Goal: Information Seeking & Learning: Learn about a topic

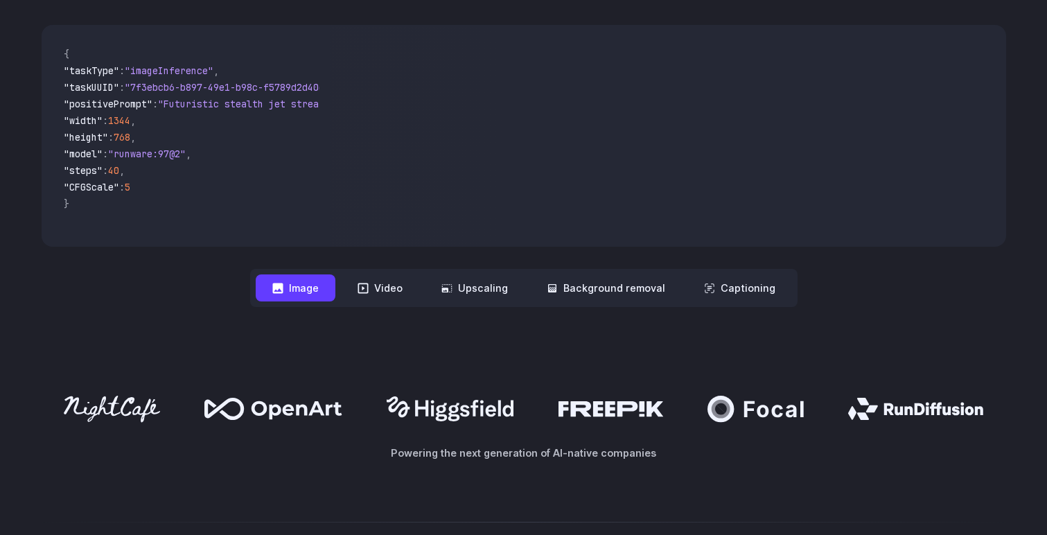
scroll to position [539, 0]
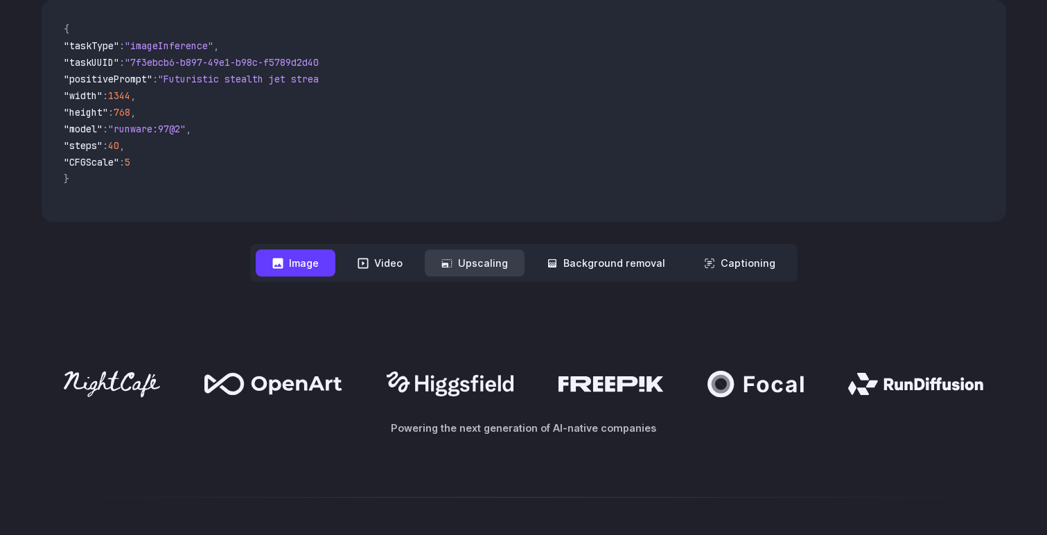
click at [493, 274] on button "Upscaling" at bounding box center [475, 263] width 100 height 27
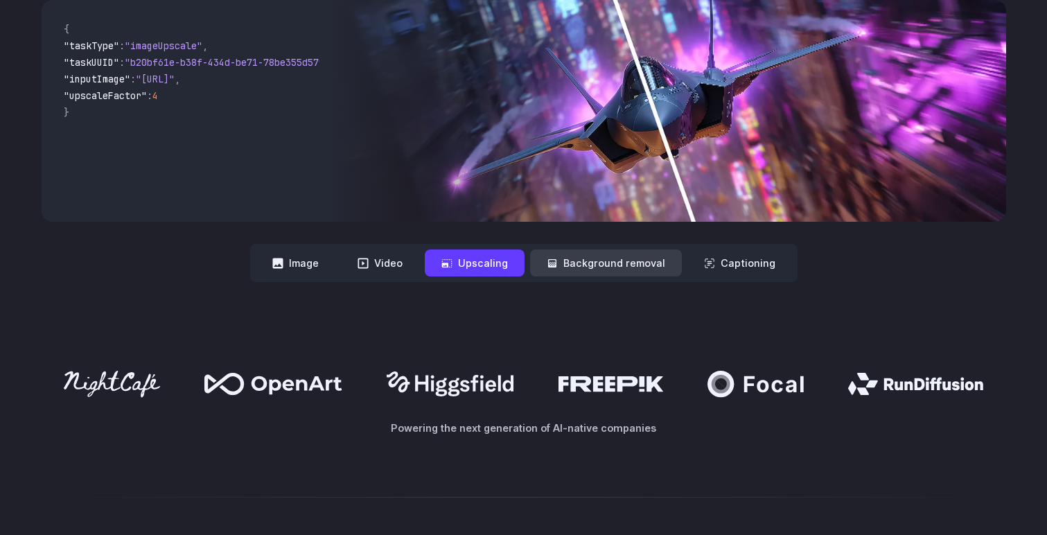
click at [596, 267] on button "Background removal" at bounding box center [606, 263] width 152 height 27
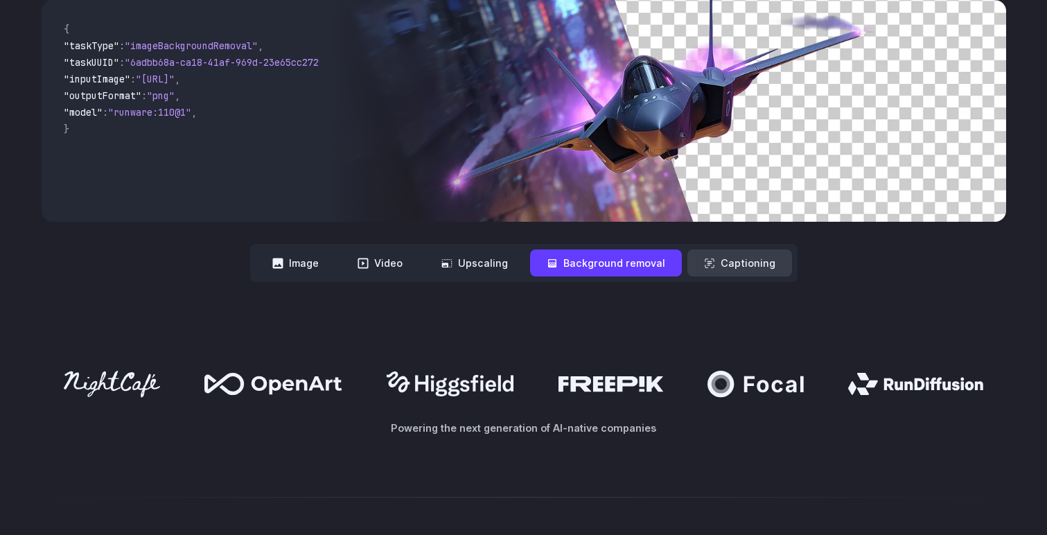
click at [728, 263] on button "Captioning" at bounding box center [740, 263] width 105 height 27
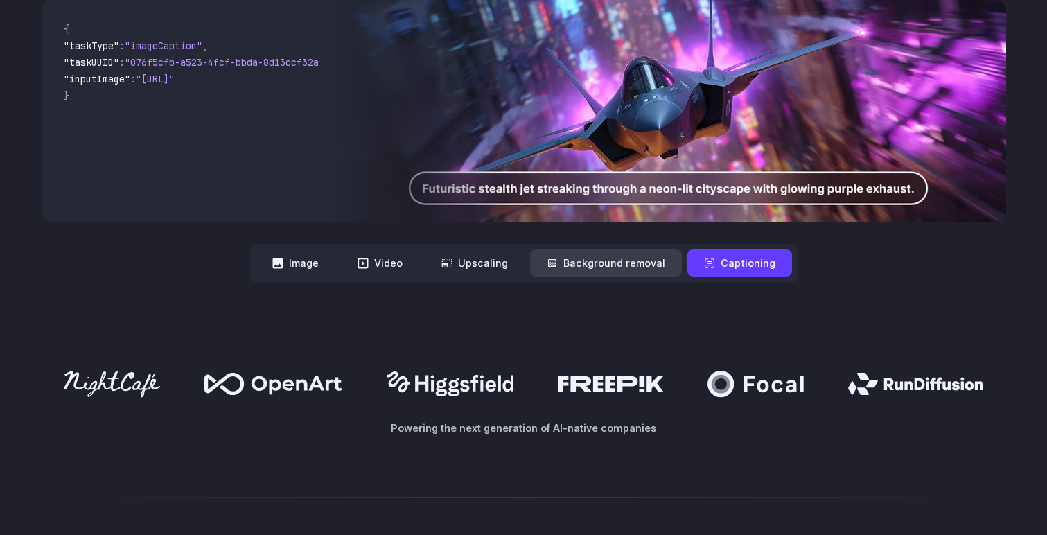
click at [622, 270] on button "Background removal" at bounding box center [606, 263] width 152 height 27
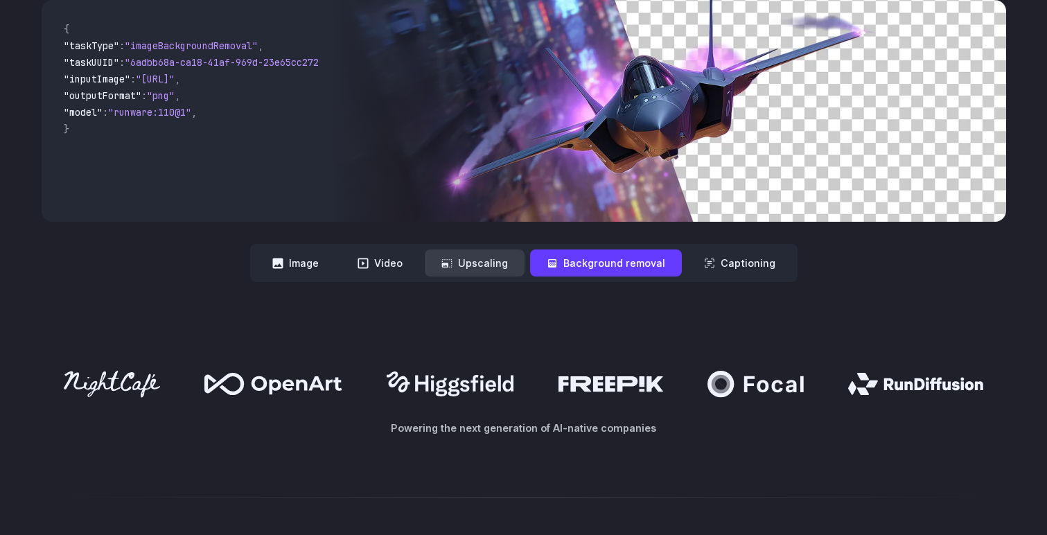
click at [519, 277] on button "Upscaling" at bounding box center [475, 263] width 100 height 27
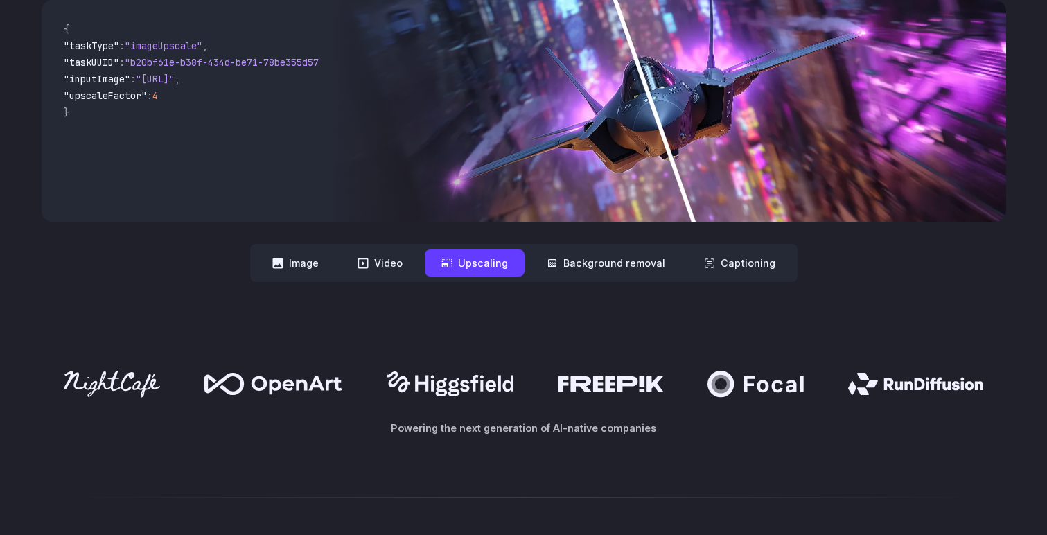
click at [363, 279] on nav "**********" at bounding box center [524, 263] width 548 height 38
click at [297, 272] on button "Image" at bounding box center [296, 263] width 80 height 27
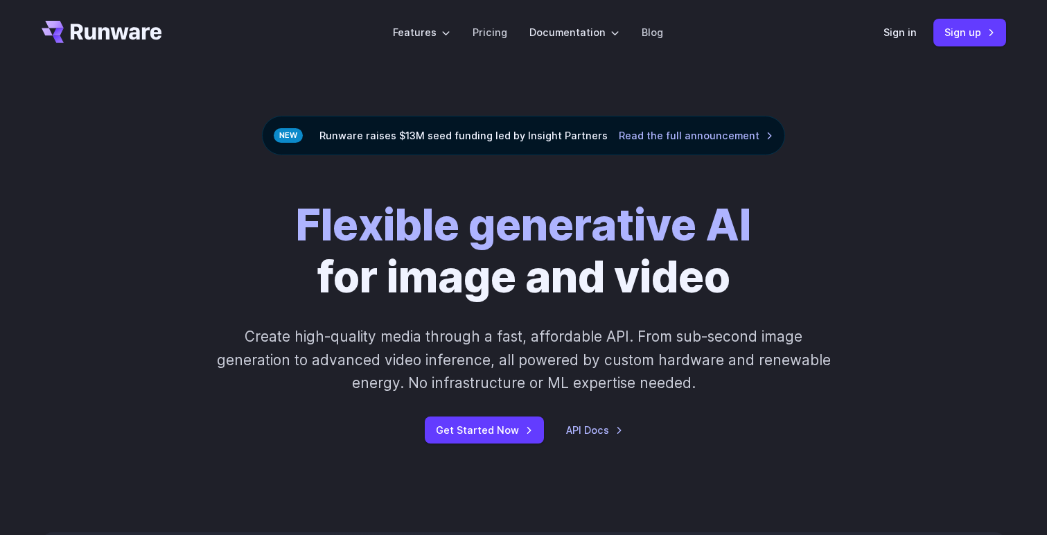
scroll to position [0, 0]
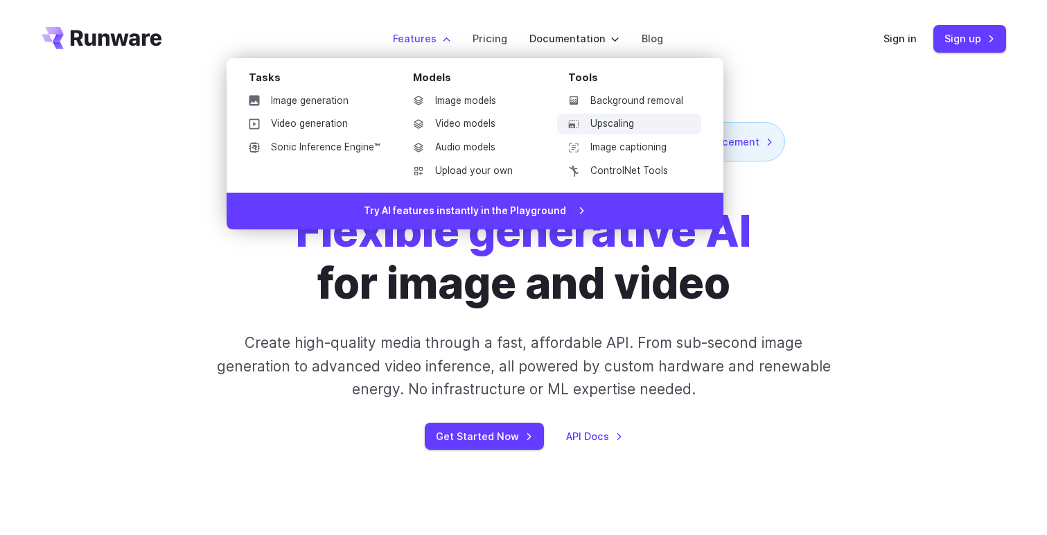
click at [629, 125] on link "Upscaling" at bounding box center [629, 124] width 144 height 21
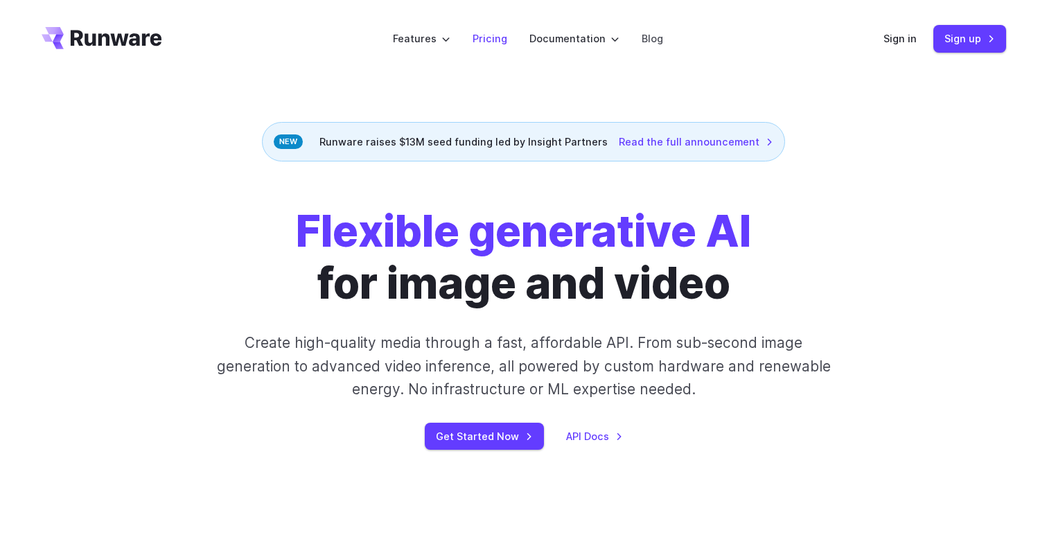
click at [491, 30] on li "Pricing" at bounding box center [490, 38] width 57 height 38
click at [491, 43] on link "Pricing" at bounding box center [490, 38] width 35 height 16
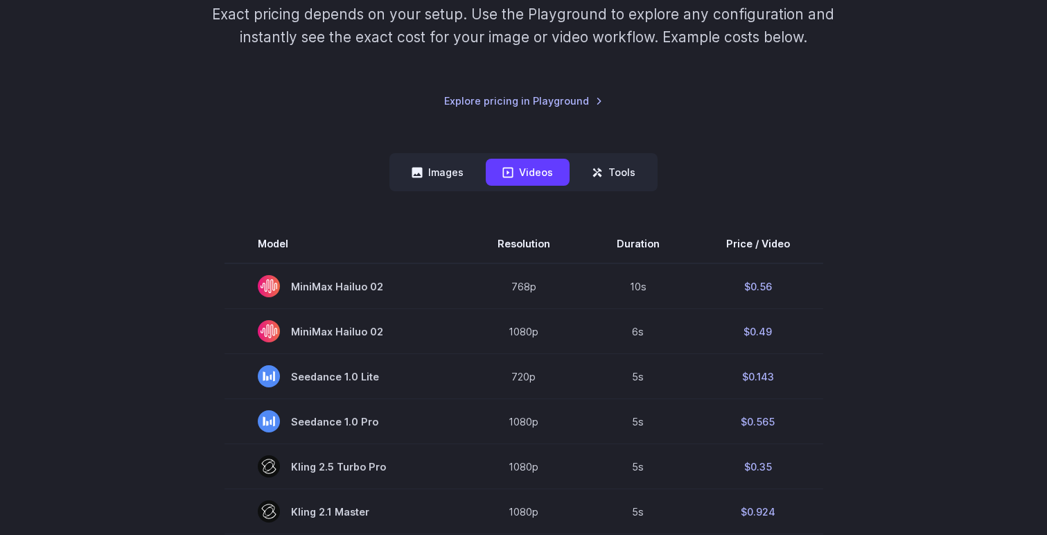
scroll to position [238, 0]
click at [469, 183] on button "Images" at bounding box center [437, 171] width 85 height 27
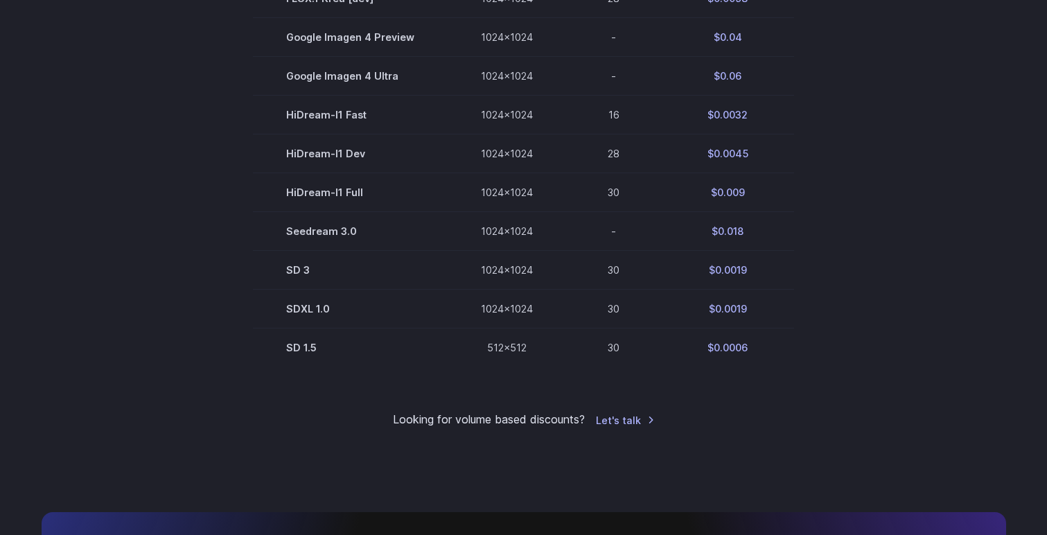
scroll to position [904, 0]
